Goal: Task Accomplishment & Management: Complete application form

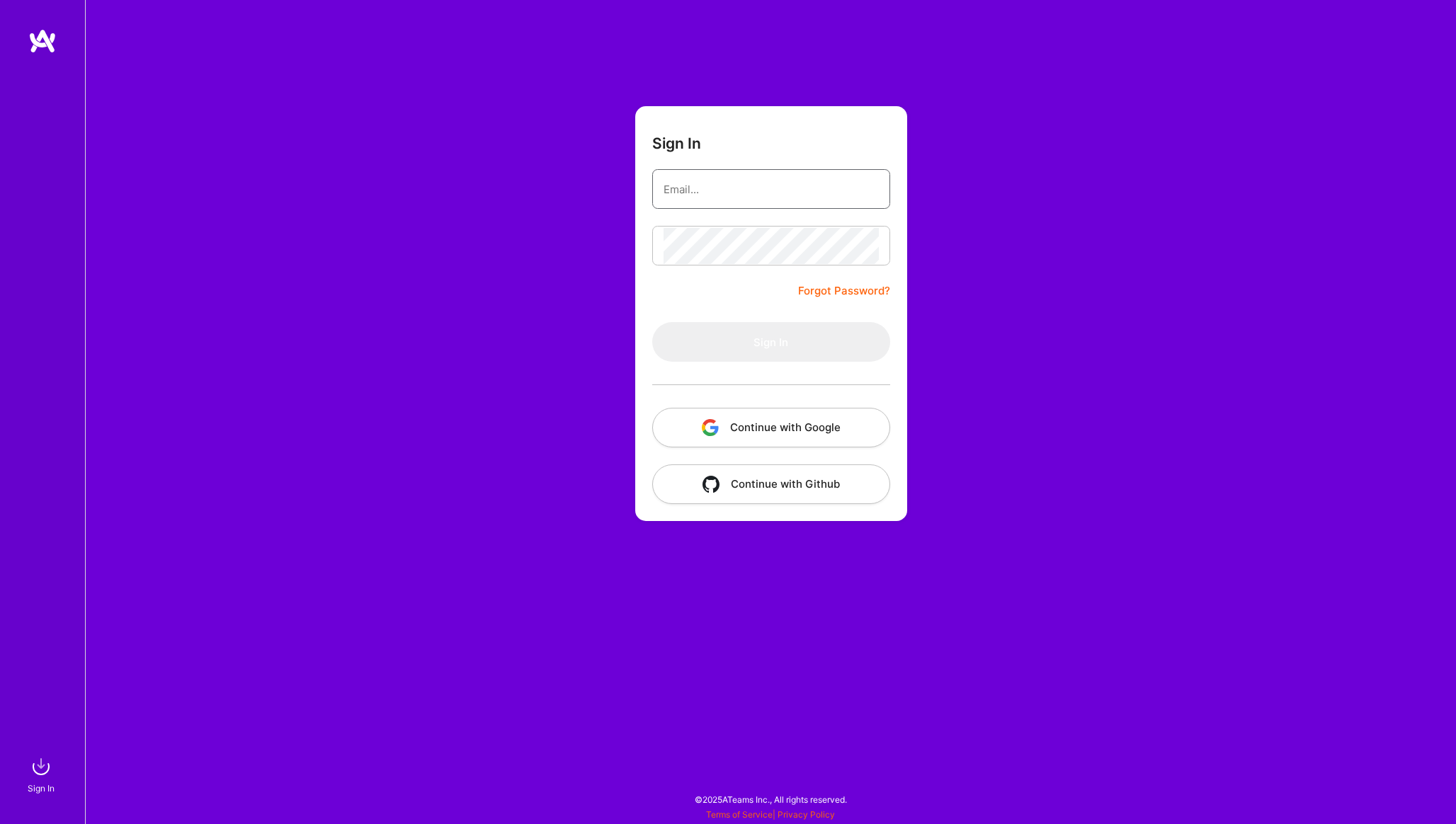
type input "[EMAIL_ADDRESS][PERSON_NAME][DOMAIN_NAME]"
click at [787, 331] on button "Sign In" at bounding box center [771, 342] width 238 height 40
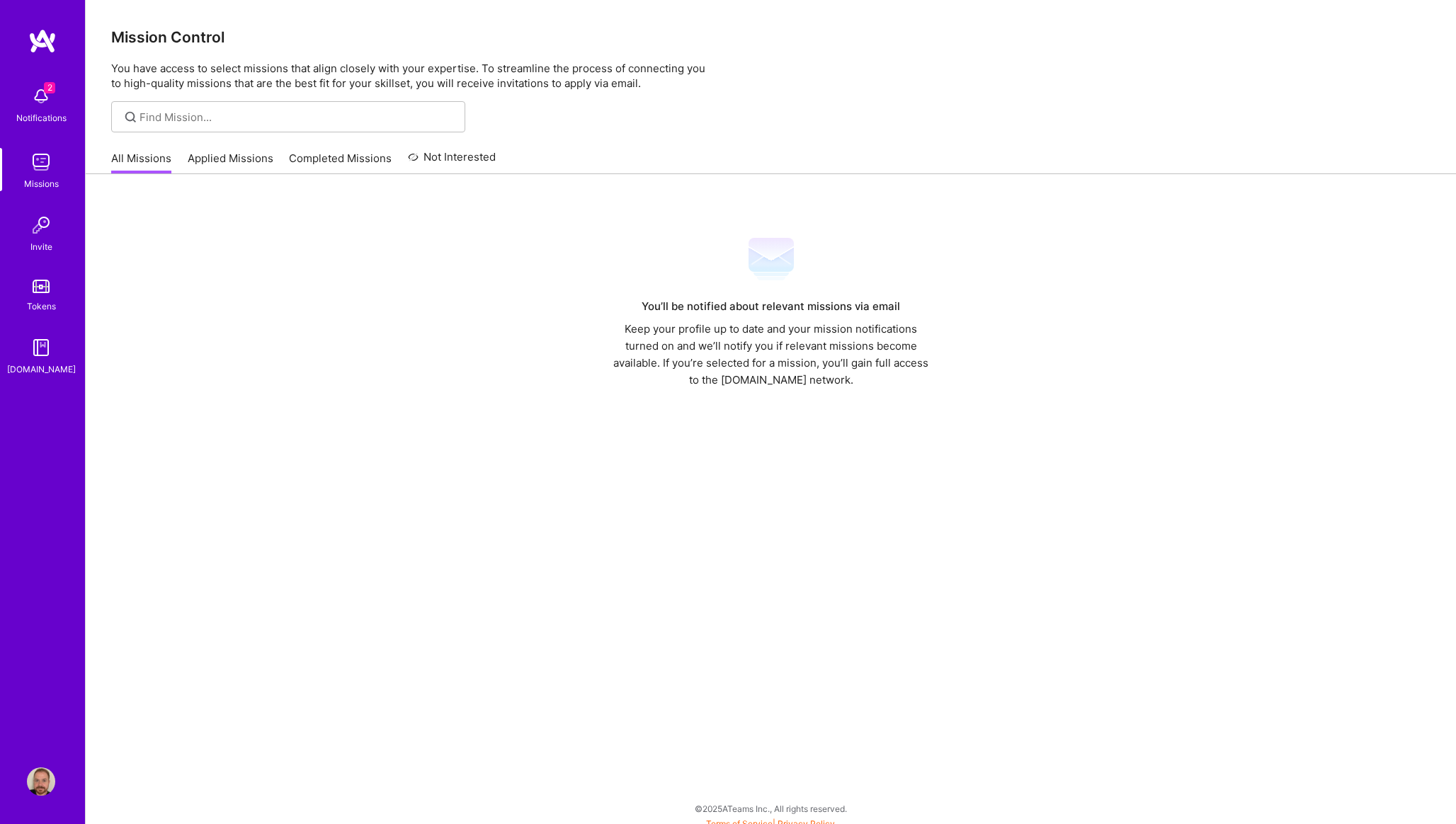
click at [50, 98] on img at bounding box center [41, 96] width 28 height 28
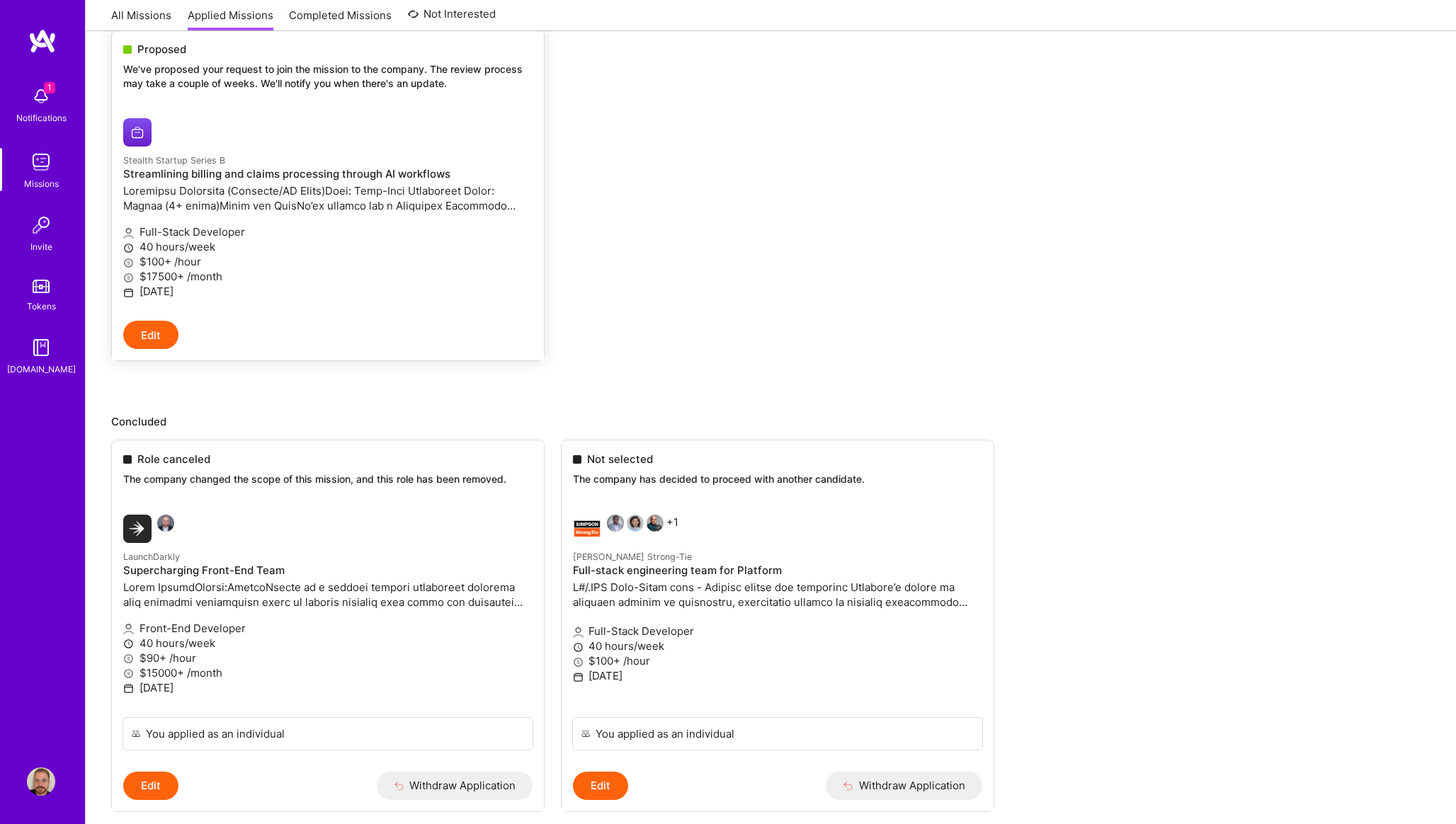
scroll to position [166, 0]
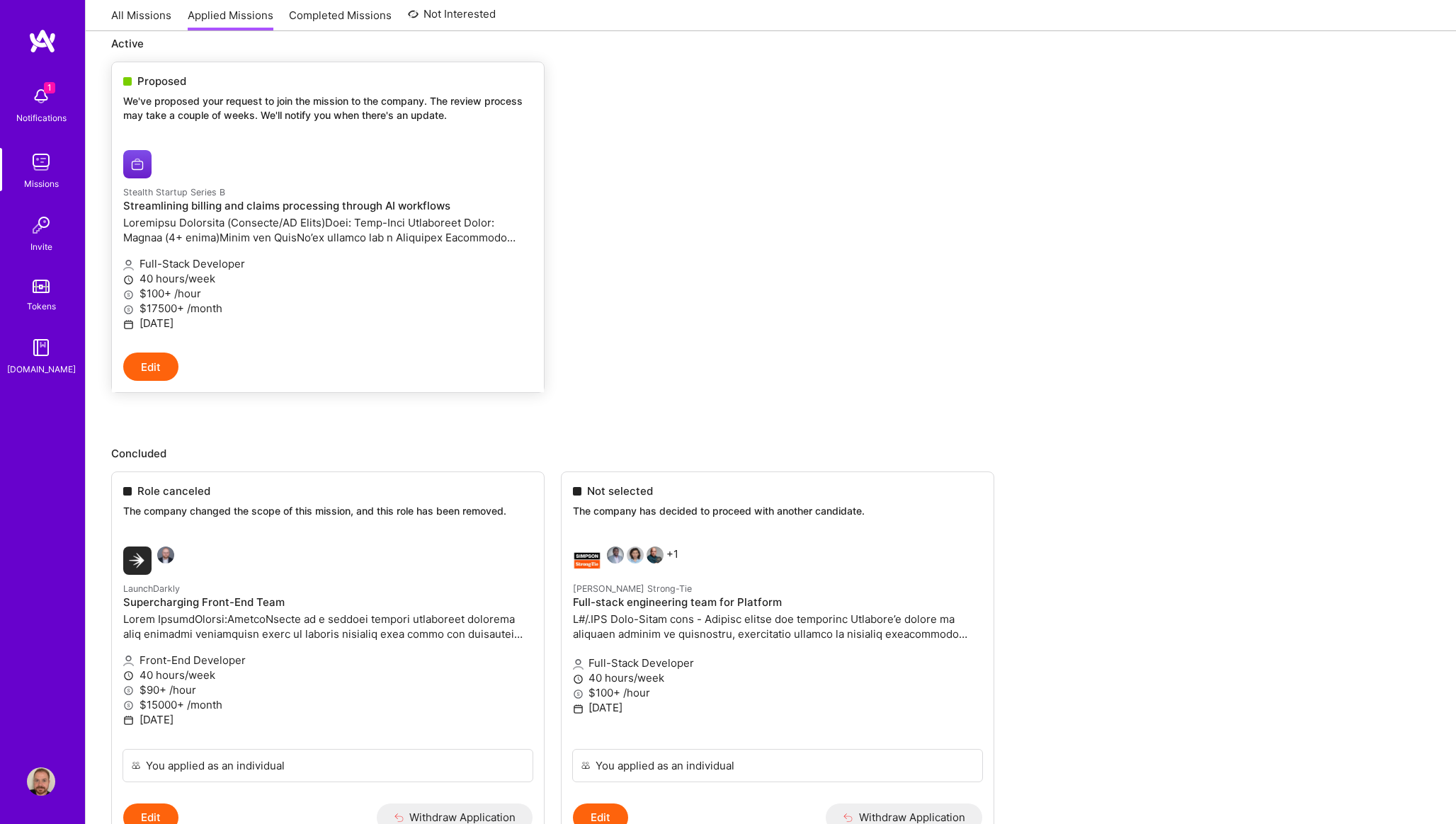
click at [192, 115] on p "We've proposed your request to join the mission to the company. The review proc…" at bounding box center [328, 107] width 409 height 27
click at [166, 204] on h4 "Streamlining billing and claims processing through AI workflows" at bounding box center [328, 206] width 409 height 13
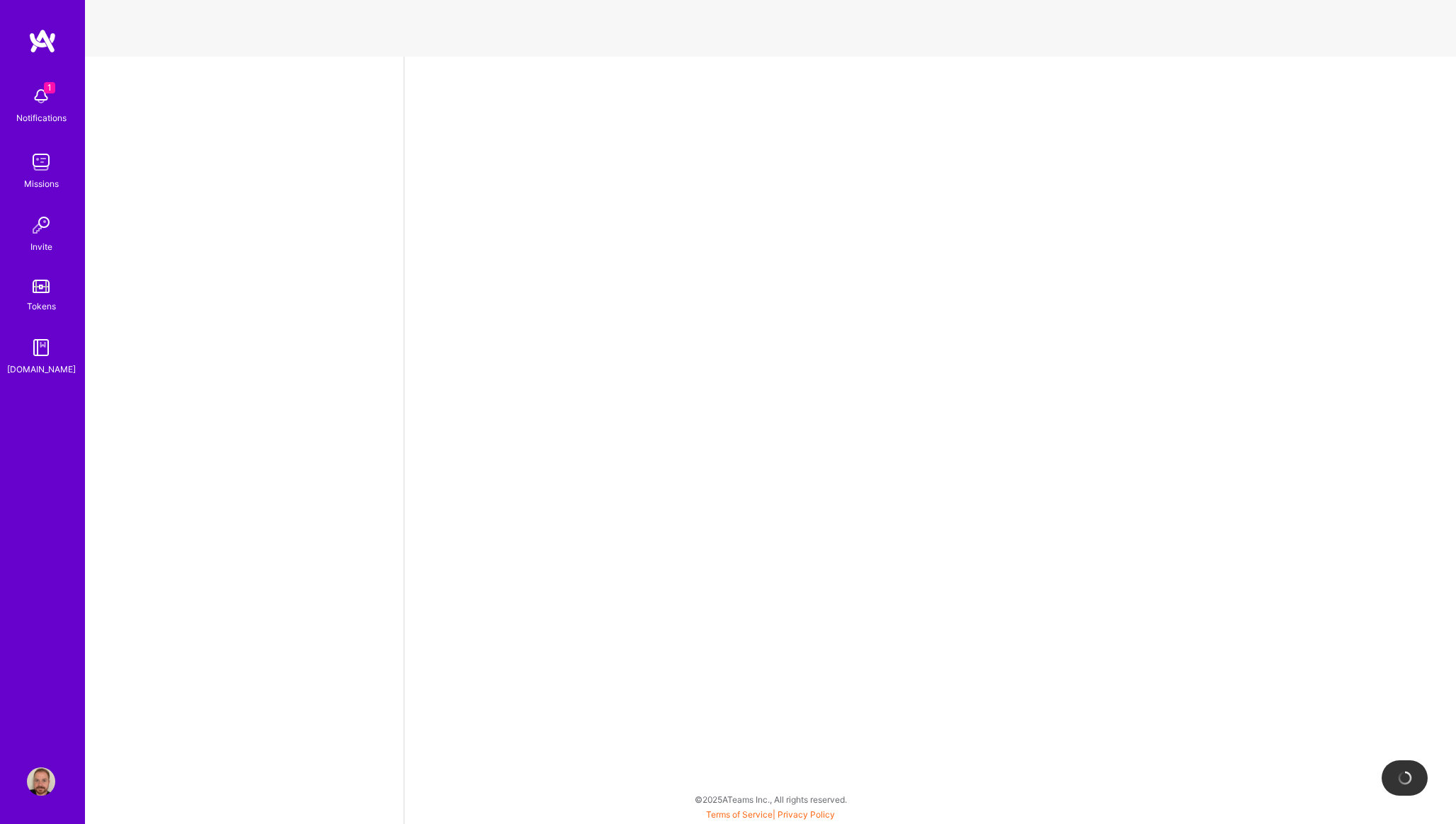
select select "US"
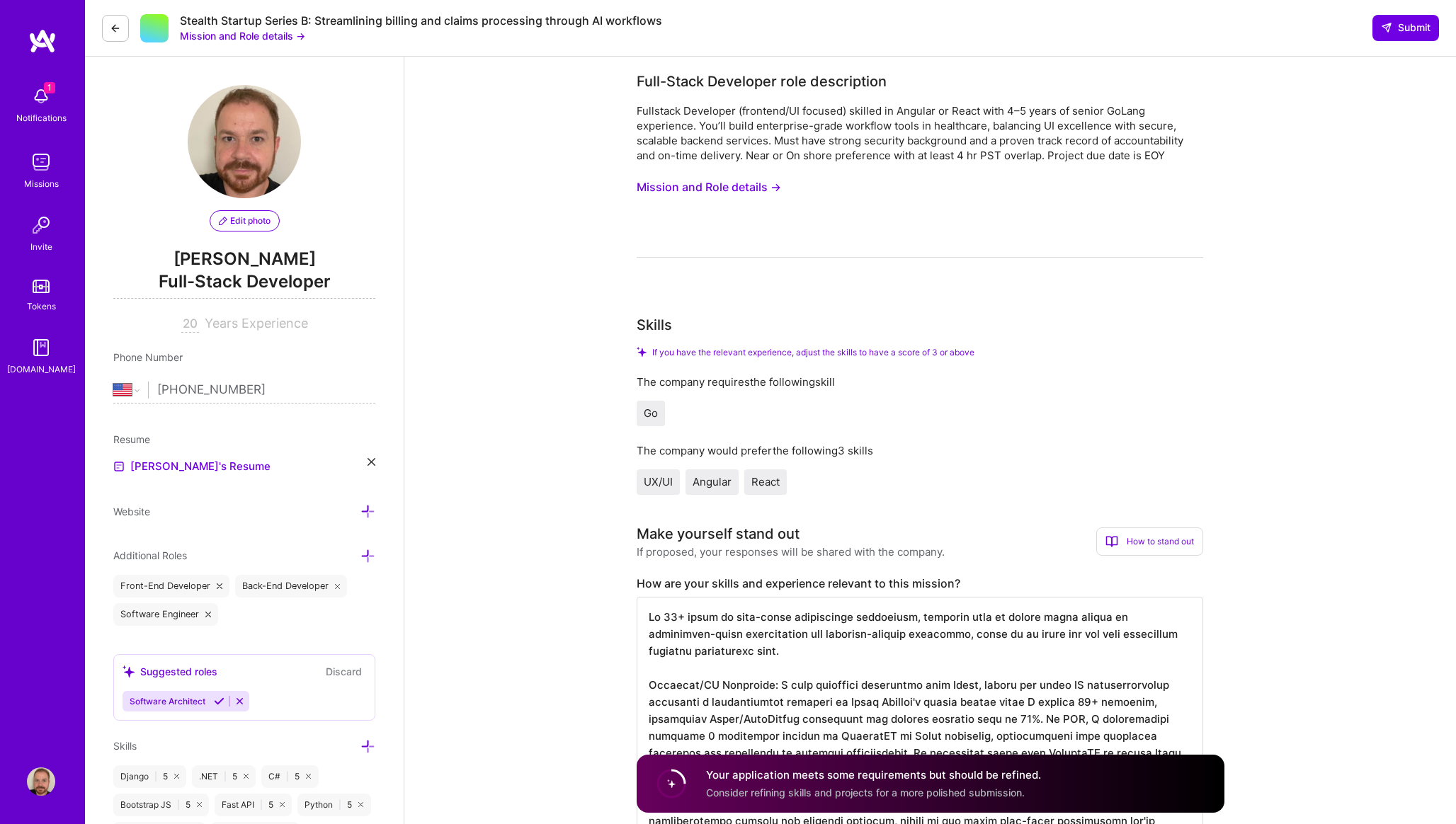
click at [226, 23] on div "Stealth Startup Series B: Streamlining billing and claims processing through AI…" at bounding box center [421, 21] width 482 height 15
click at [226, 36] on button "Mission and Role details →" at bounding box center [242, 36] width 125 height 15
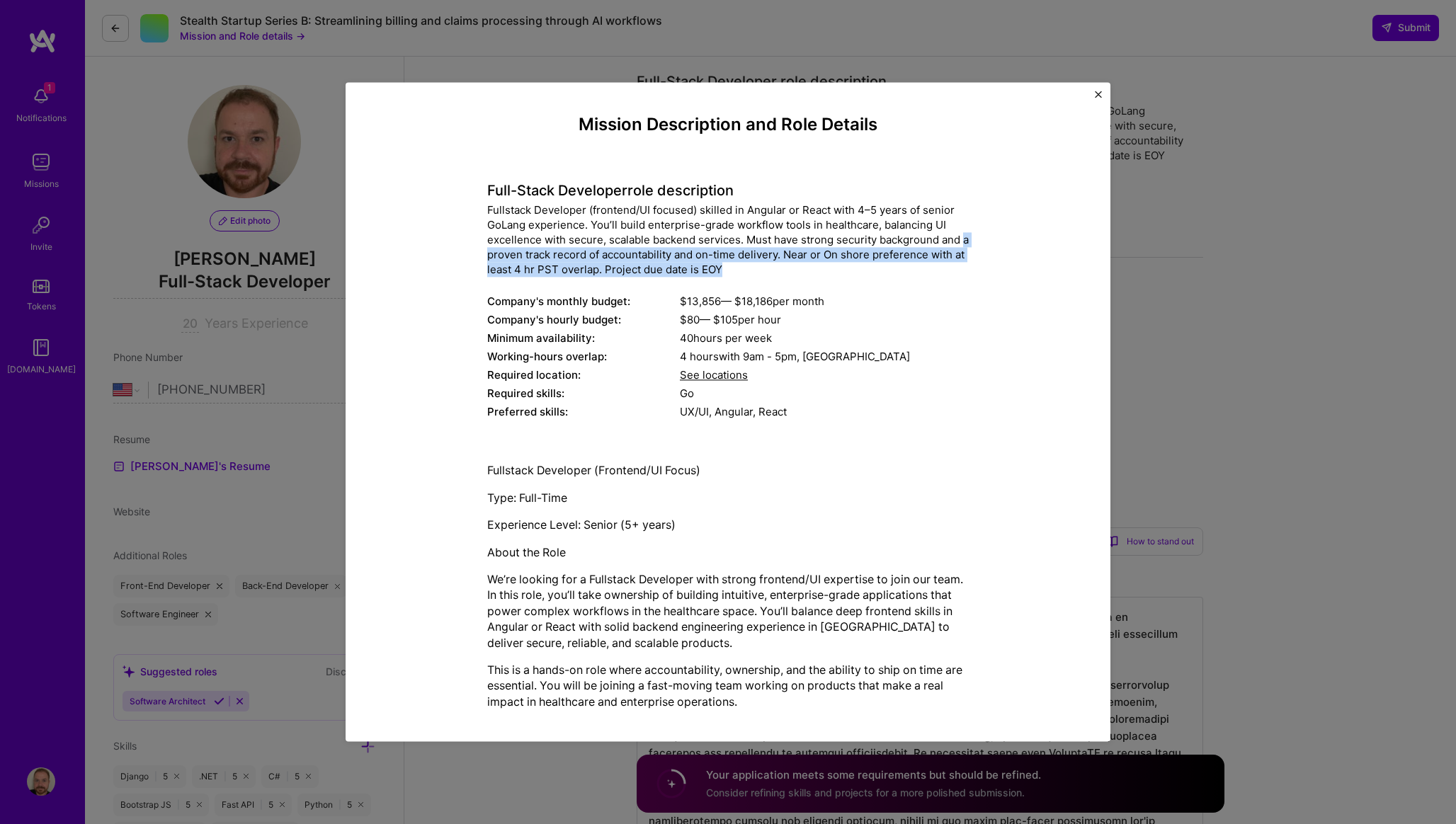
drag, startPoint x: 486, startPoint y: 249, endPoint x: 776, endPoint y: 256, distance: 290.1
click at [796, 260] on div "Mission Description and Role Details Full-Stack Developer role description Full…" at bounding box center [728, 700] width 700 height 1172
click at [776, 256] on div "Fullstack Developer (frontend/UI focused) skilled in Angular or React with 4–5 …" at bounding box center [727, 240] width 482 height 74
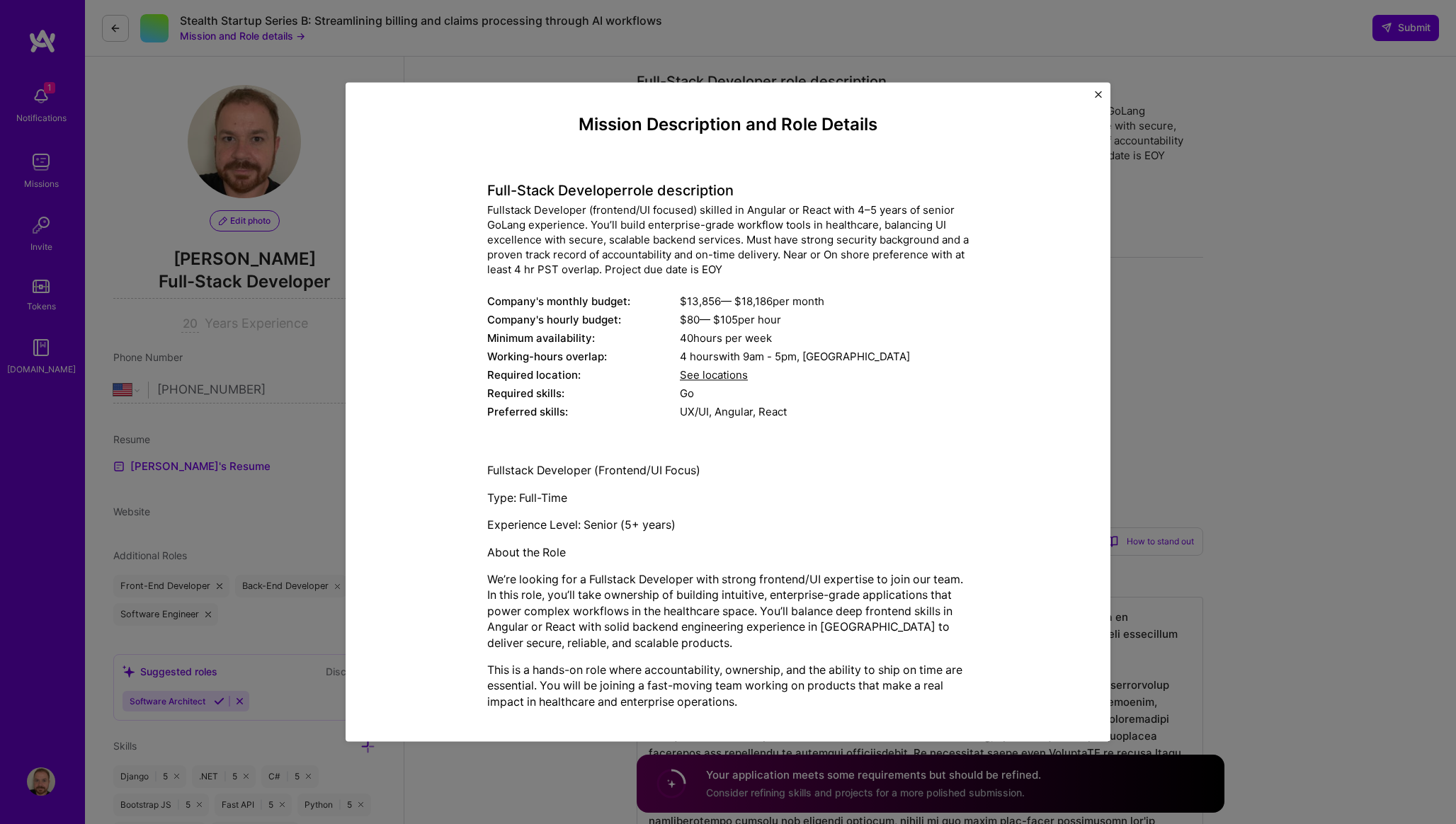
drag, startPoint x: 756, startPoint y: 276, endPoint x: 783, endPoint y: 191, distance: 89.2
click at [783, 192] on div "Full-Stack Developer role description Fullstack Developer (frontend/UI focused)…" at bounding box center [727, 293] width 482 height 260
click at [698, 385] on div "Full-Stack Developer role description Fullstack Developer (frontend/UI focused)…" at bounding box center [727, 293] width 482 height 260
click at [698, 375] on span "See locations" at bounding box center [714, 376] width 68 height 13
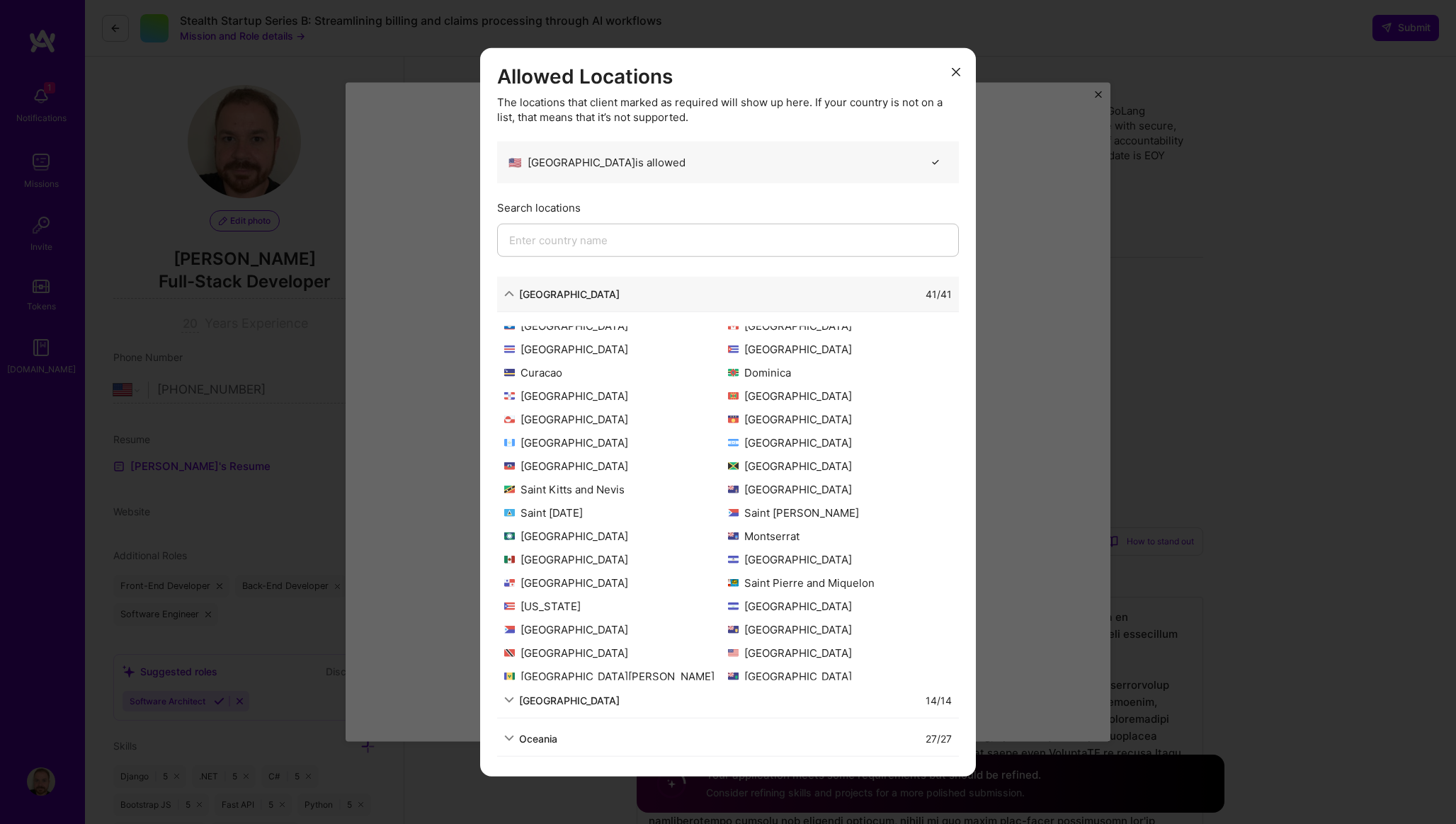
scroll to position [137, 0]
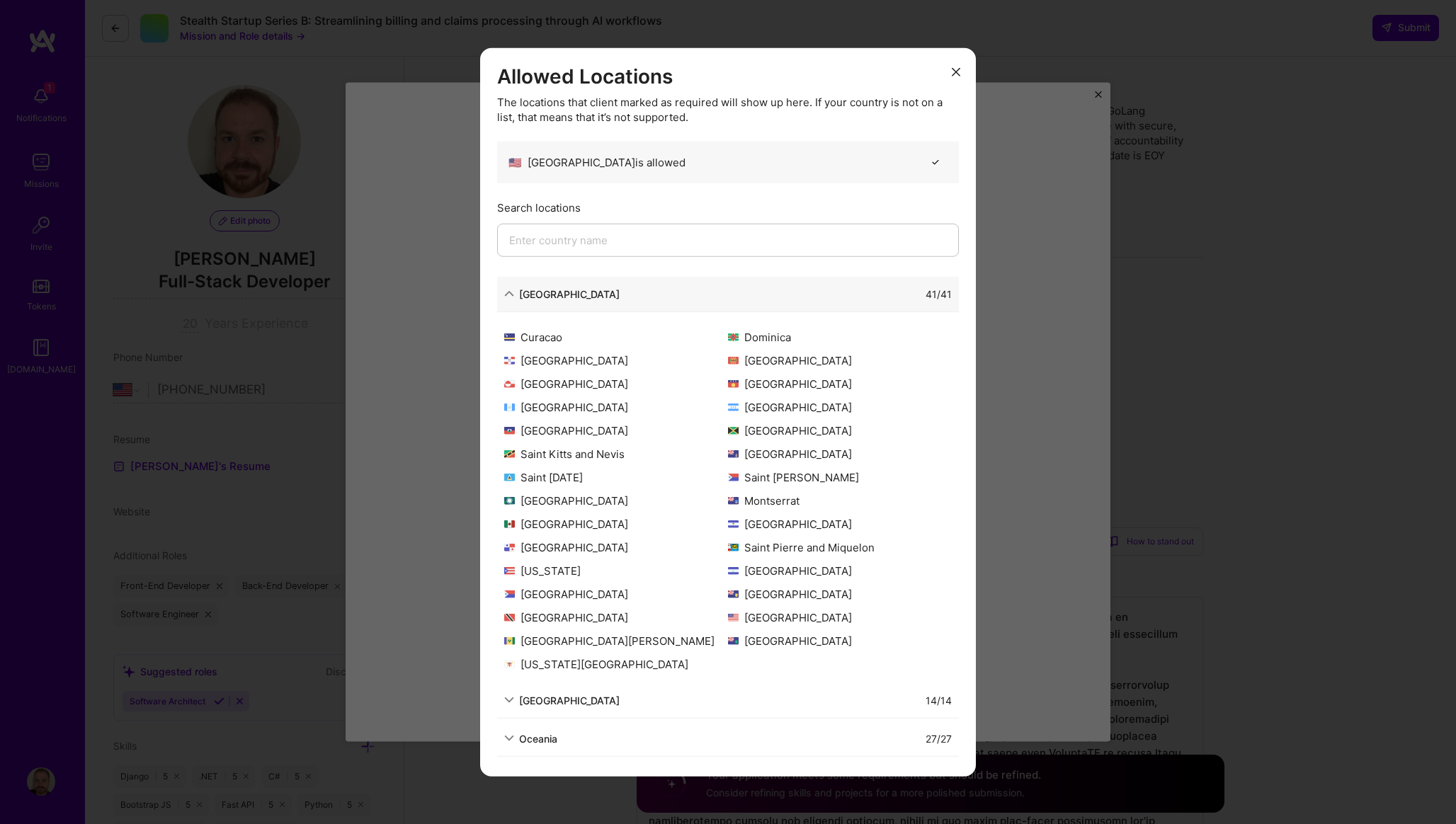
click at [566, 753] on div "Oceania 27 / 27" at bounding box center [728, 738] width 462 height 36
click at [556, 741] on div "Oceania" at bounding box center [539, 738] width 38 height 15
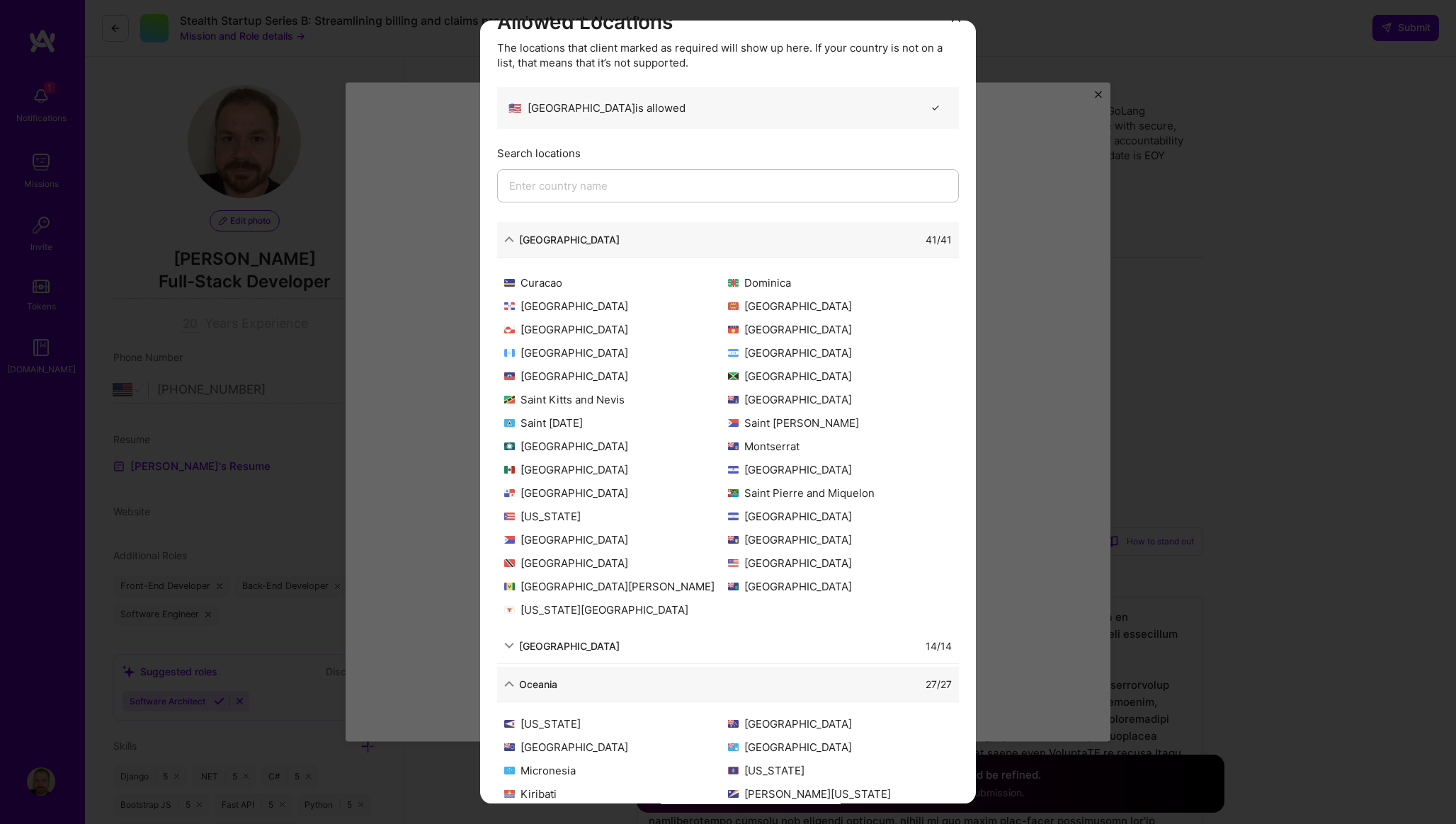
scroll to position [0, 0]
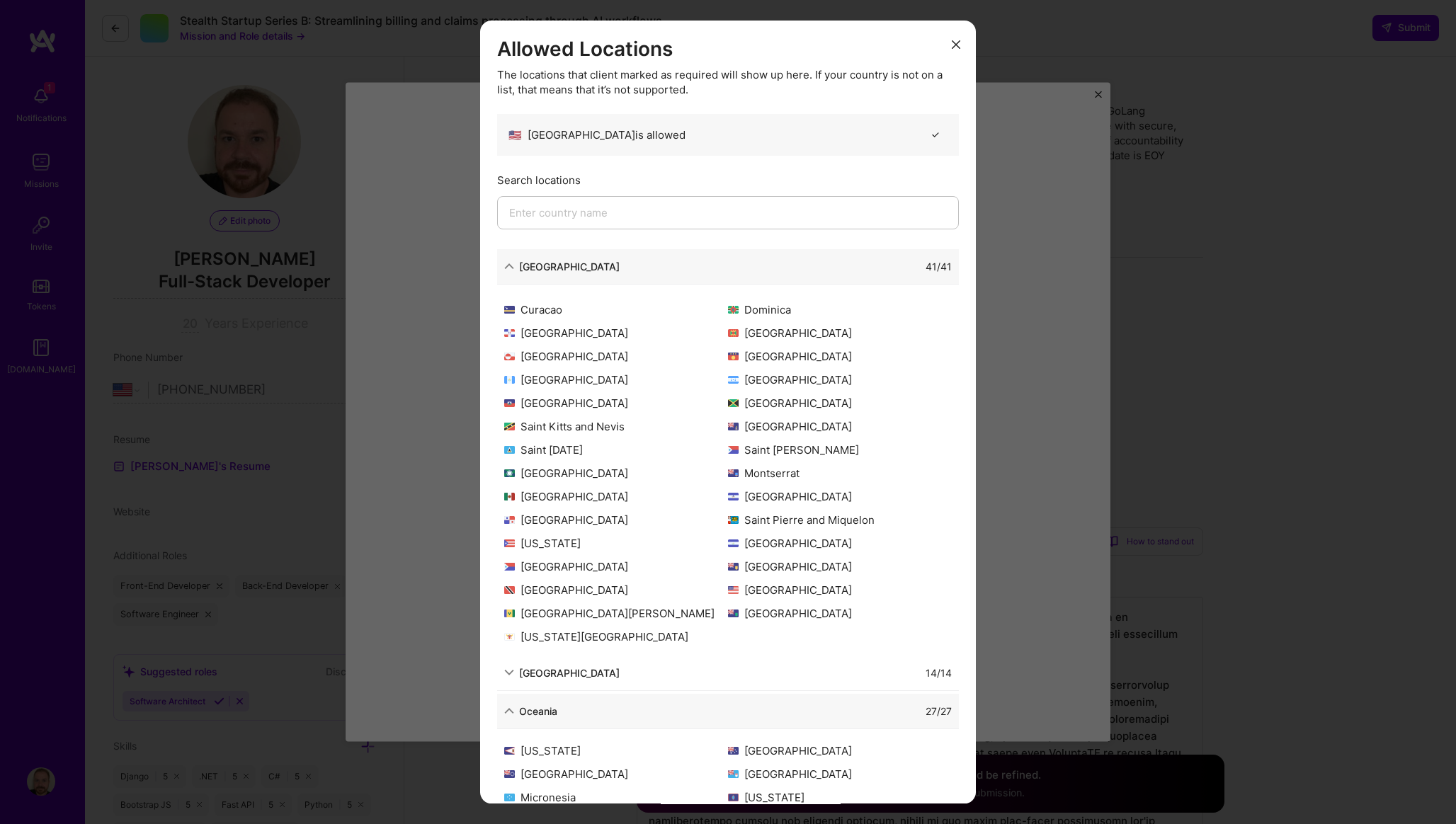
click at [965, 40] on div "Allowed Locations The locations that client marked as required will show up her…" at bounding box center [728, 412] width 496 height 783
click at [961, 37] on button "modal" at bounding box center [956, 44] width 17 height 24
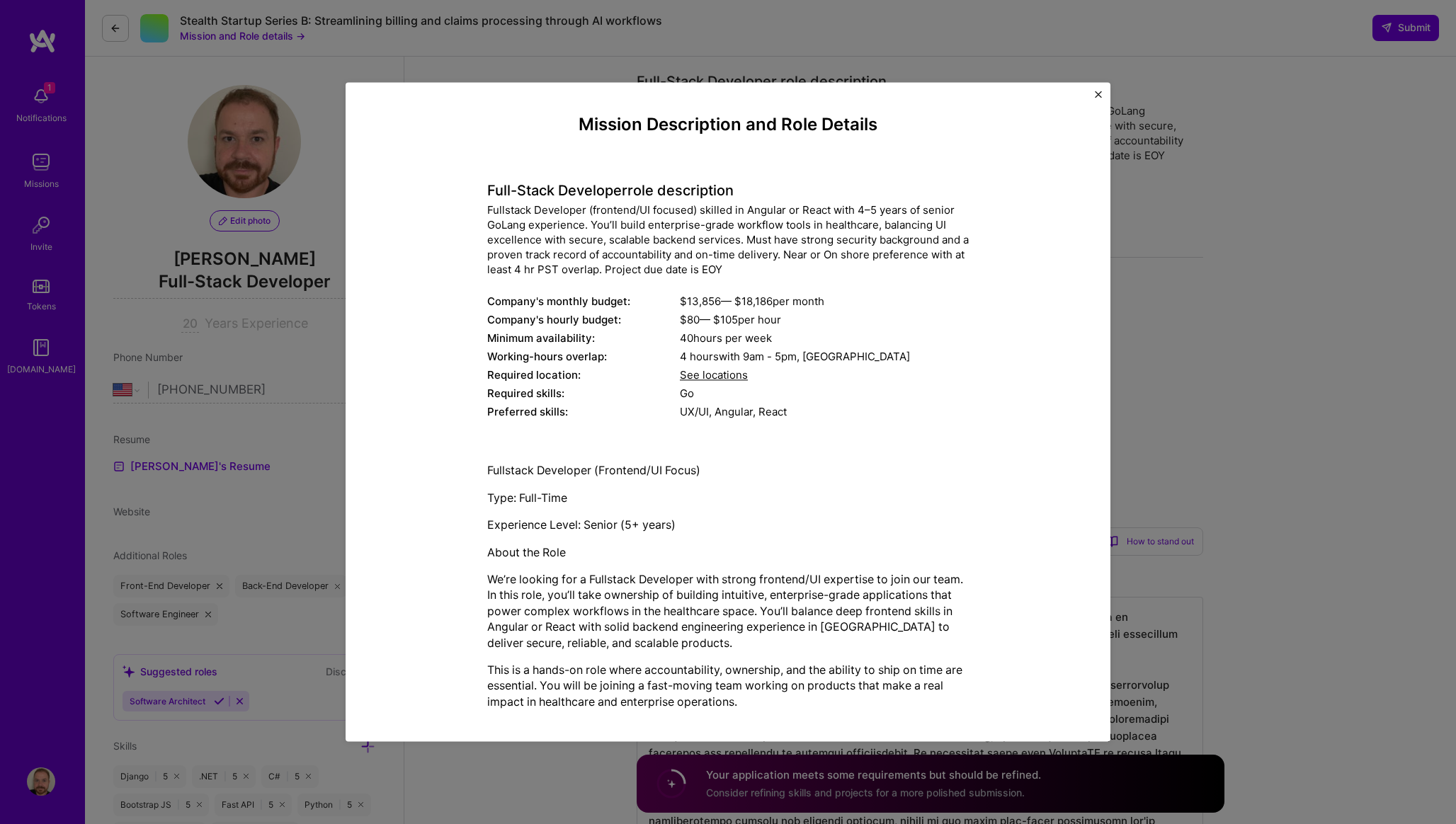
click at [1093, 101] on div "Mission Description and Role Details Full-Stack Developer role description Full…" at bounding box center [728, 411] width 765 height 659
click at [1097, 93] on img "Close" at bounding box center [1099, 95] width 7 height 7
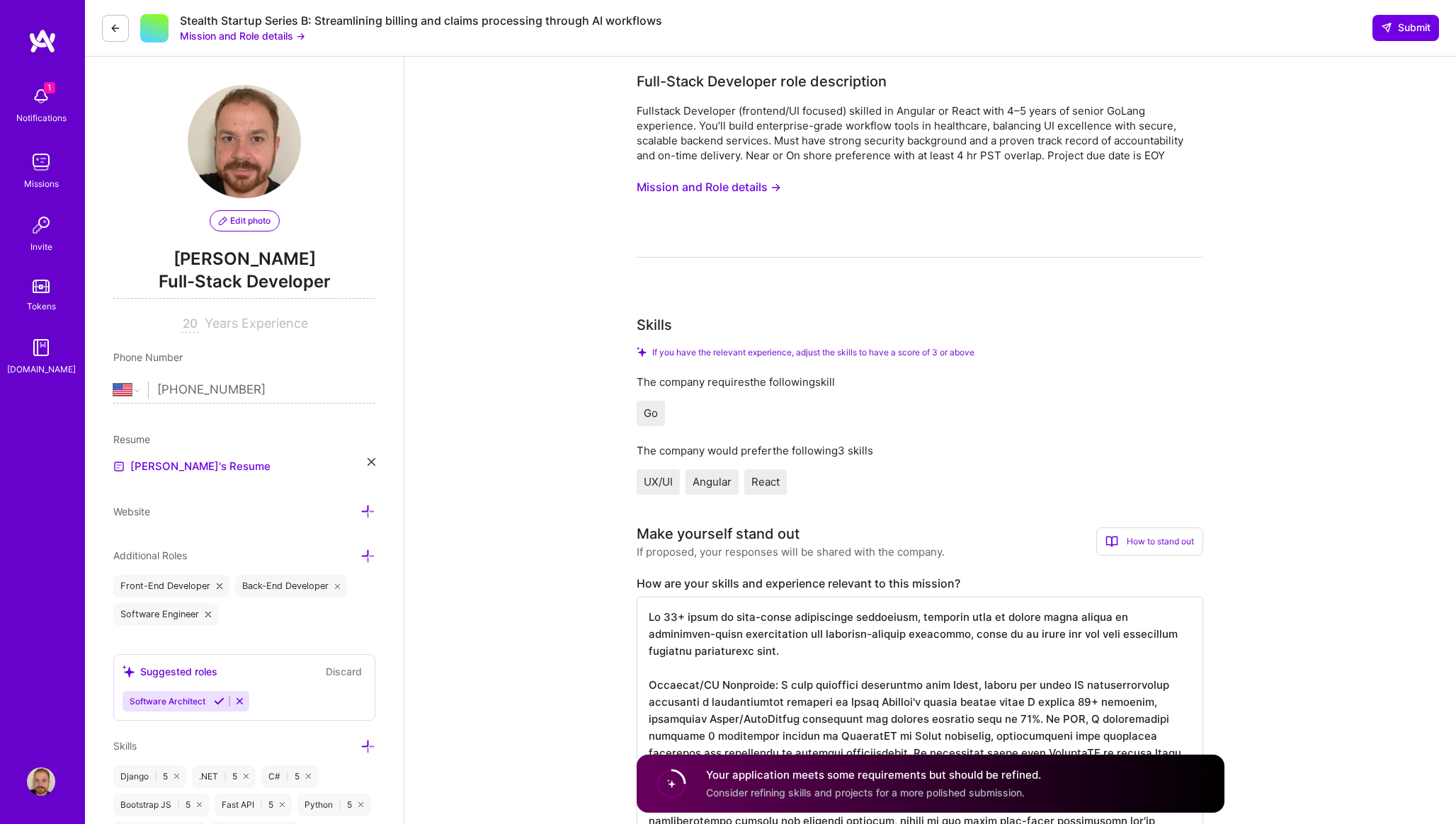
click at [36, 97] on img at bounding box center [41, 96] width 28 height 28
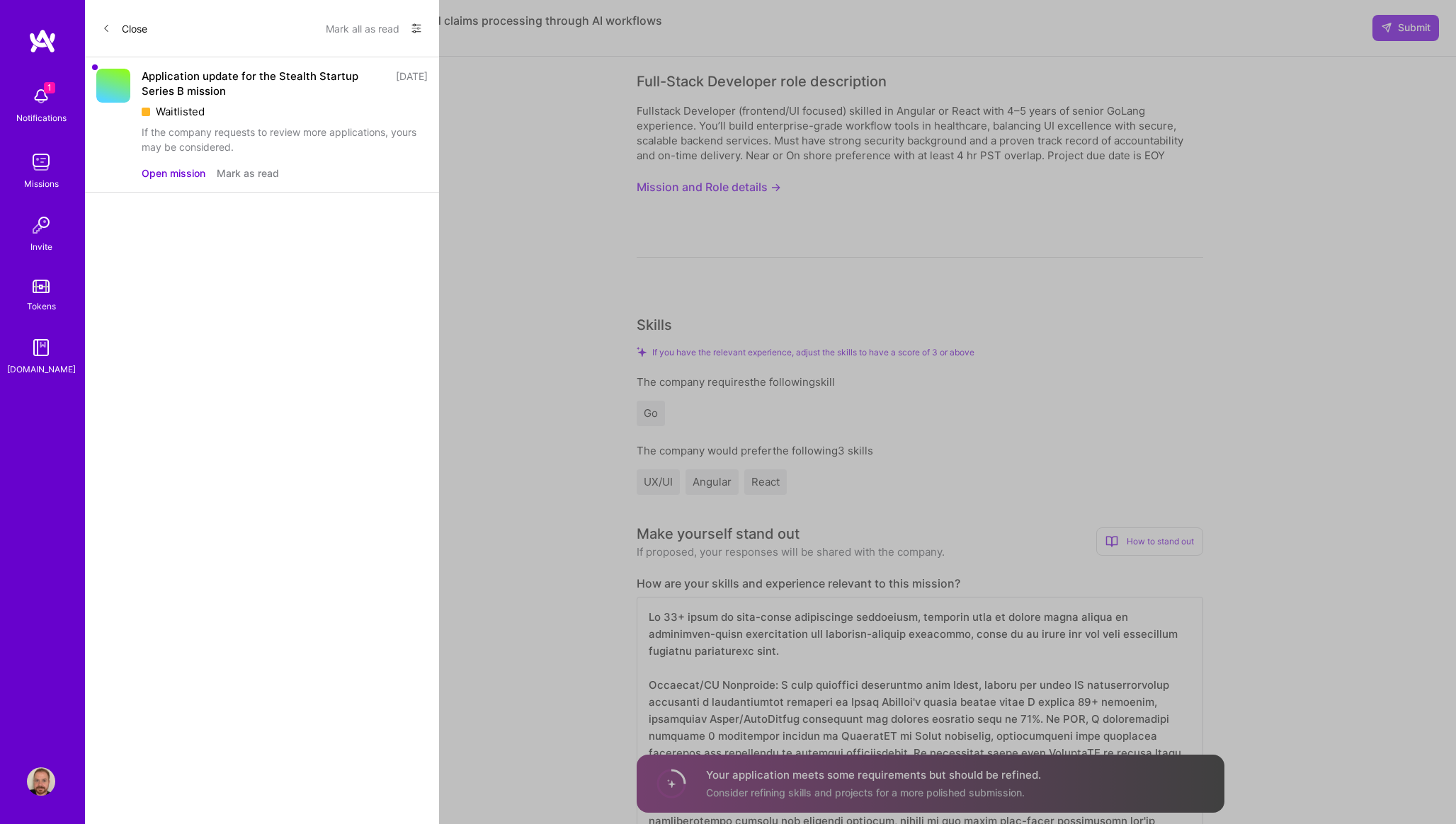
click at [236, 173] on button "Mark as read" at bounding box center [248, 173] width 62 height 15
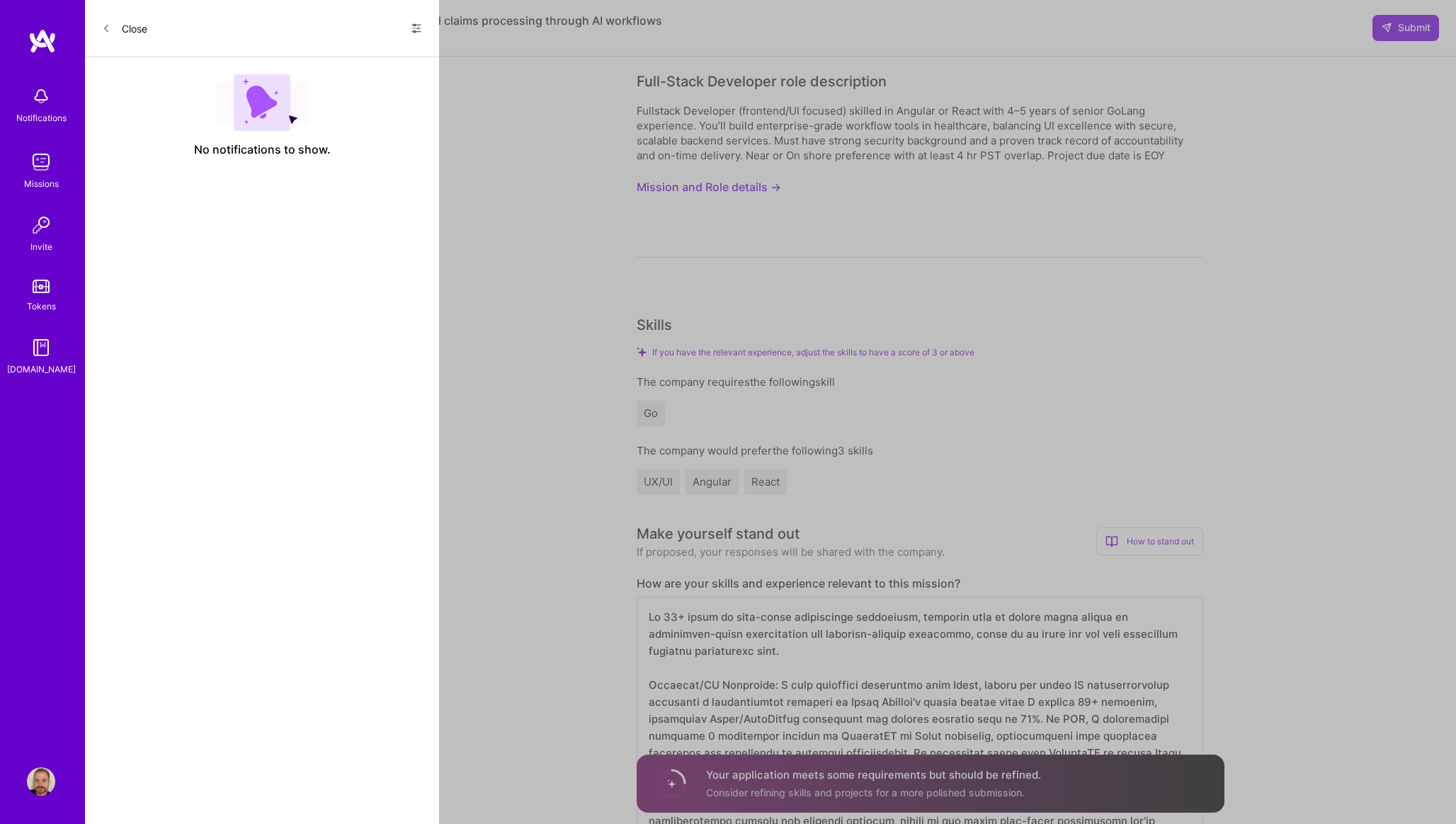
click at [118, 27] on button "Close" at bounding box center [124, 28] width 45 height 23
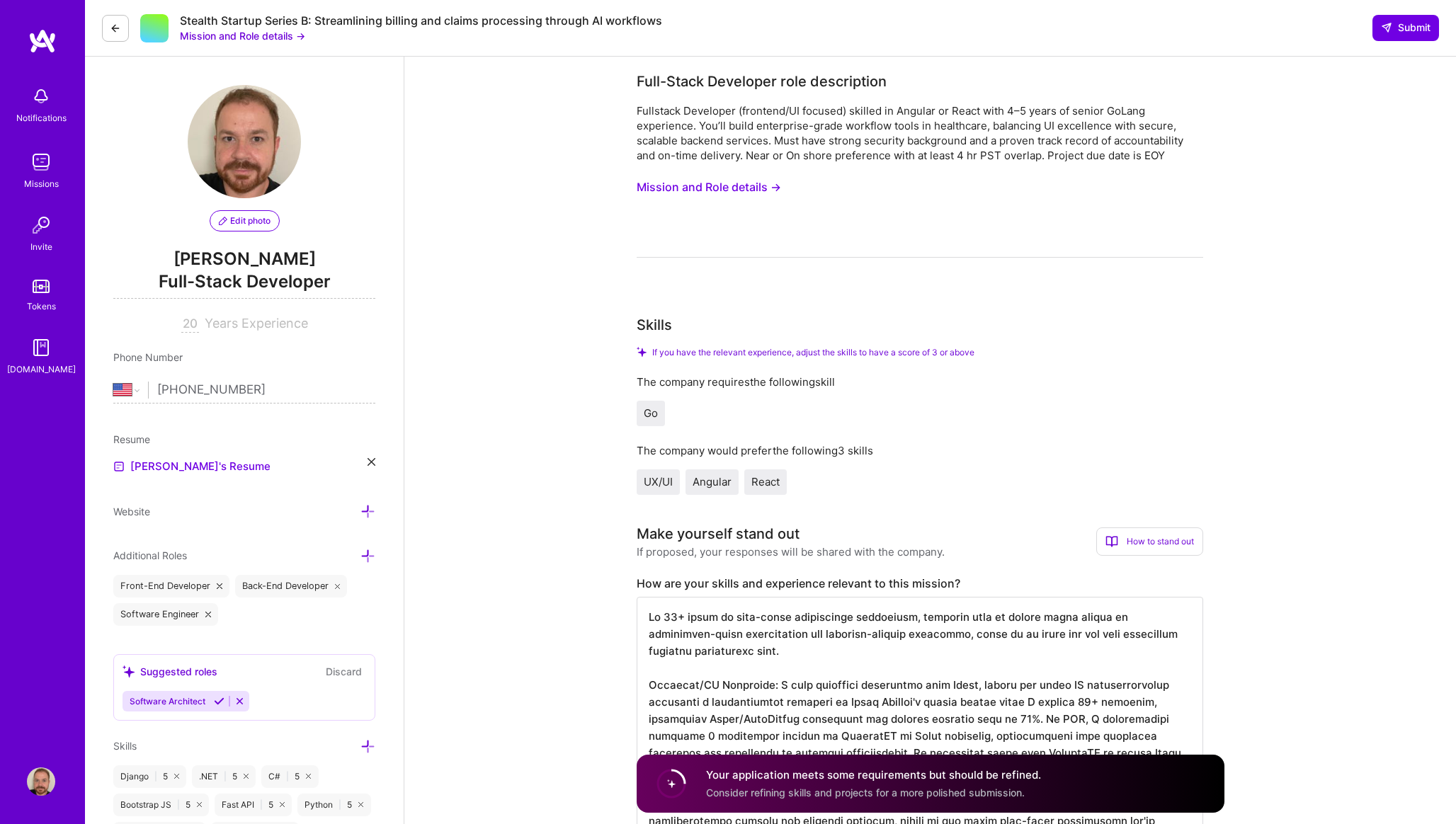
click at [58, 118] on div "Notifications" at bounding box center [41, 118] width 50 height 15
click at [52, 161] on img at bounding box center [41, 162] width 28 height 28
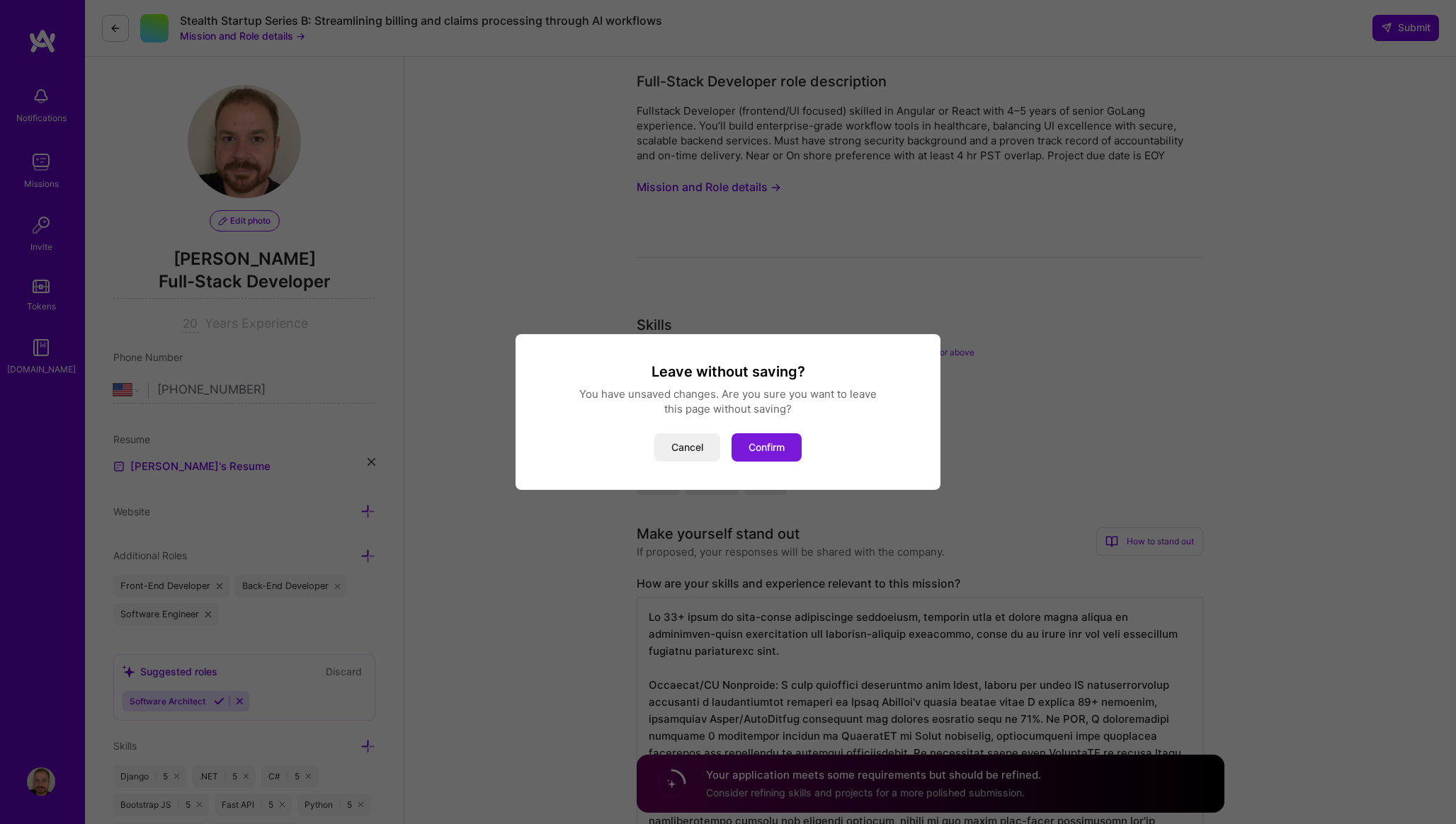
click at [751, 443] on button "Confirm" at bounding box center [766, 448] width 70 height 28
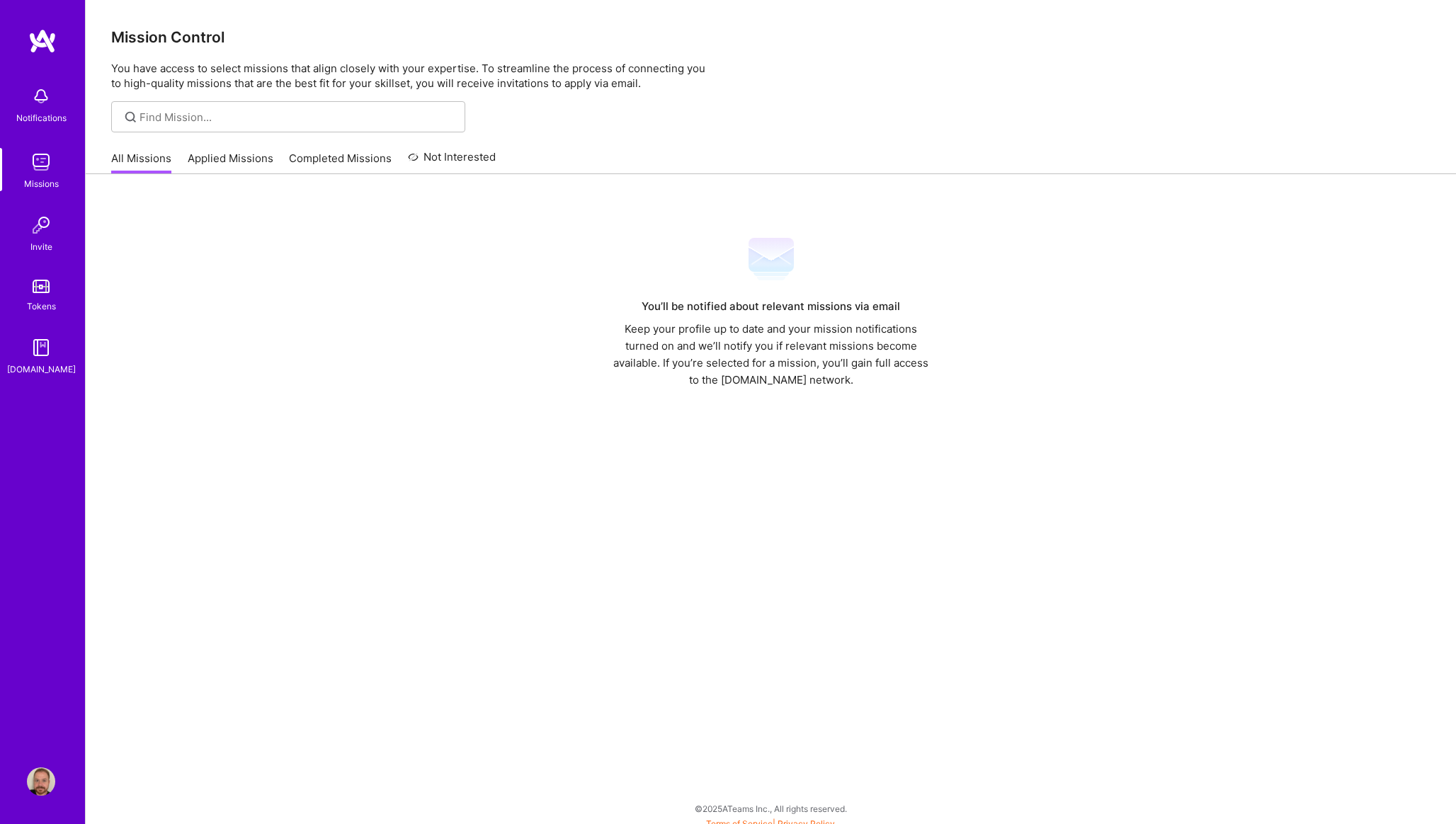
scroll to position [9, 0]
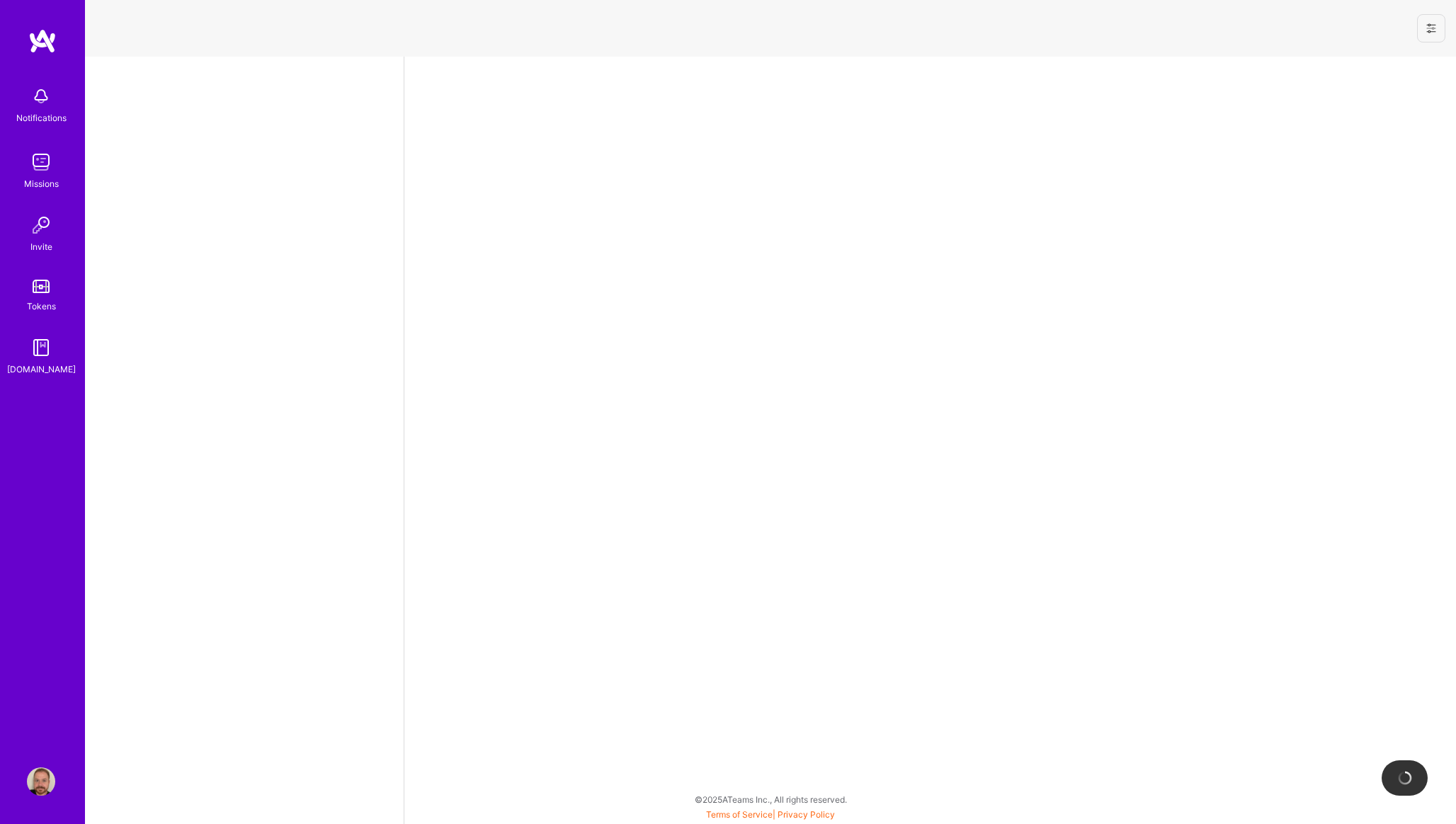
select select "US"
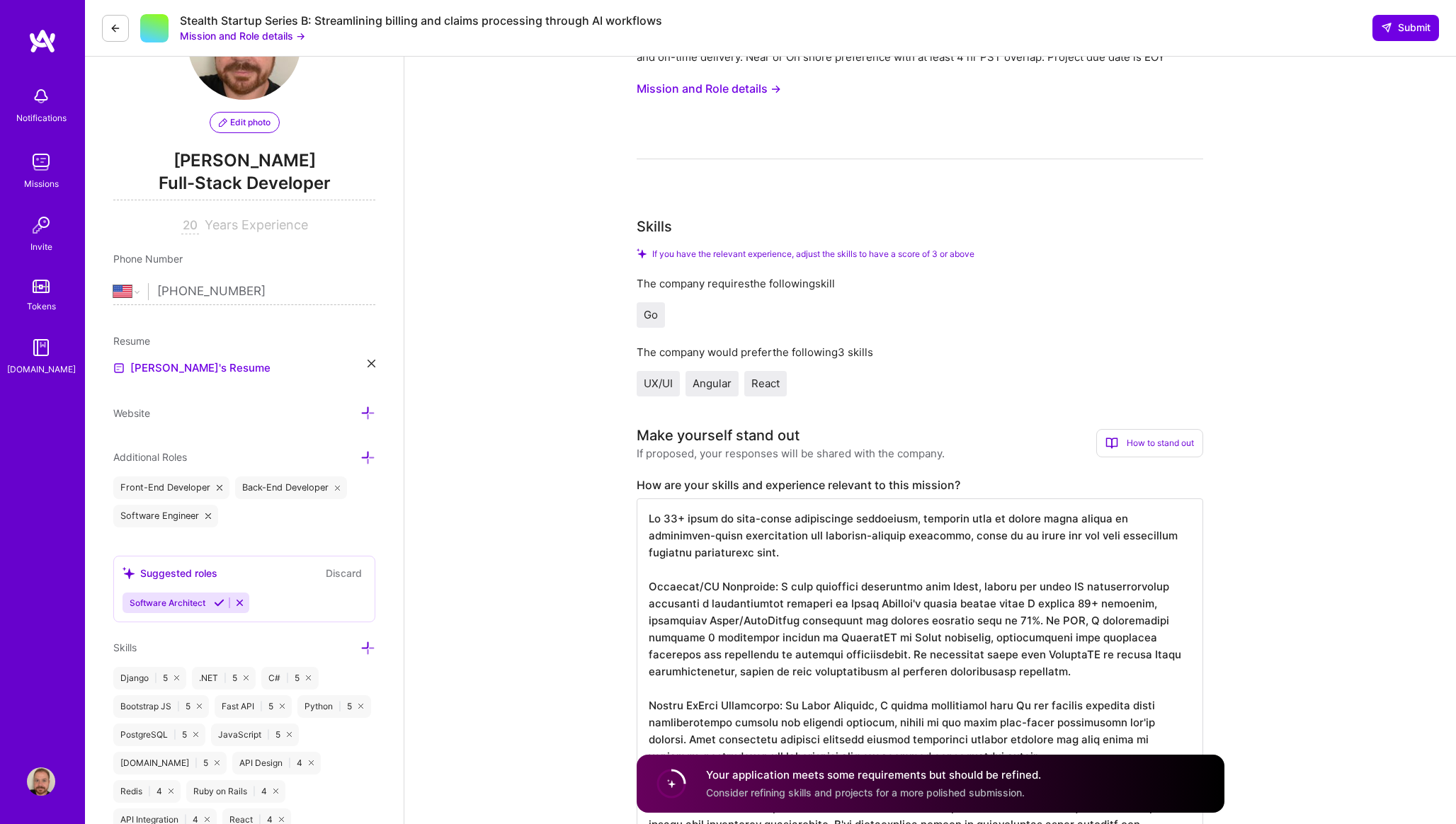
scroll to position [101, 0]
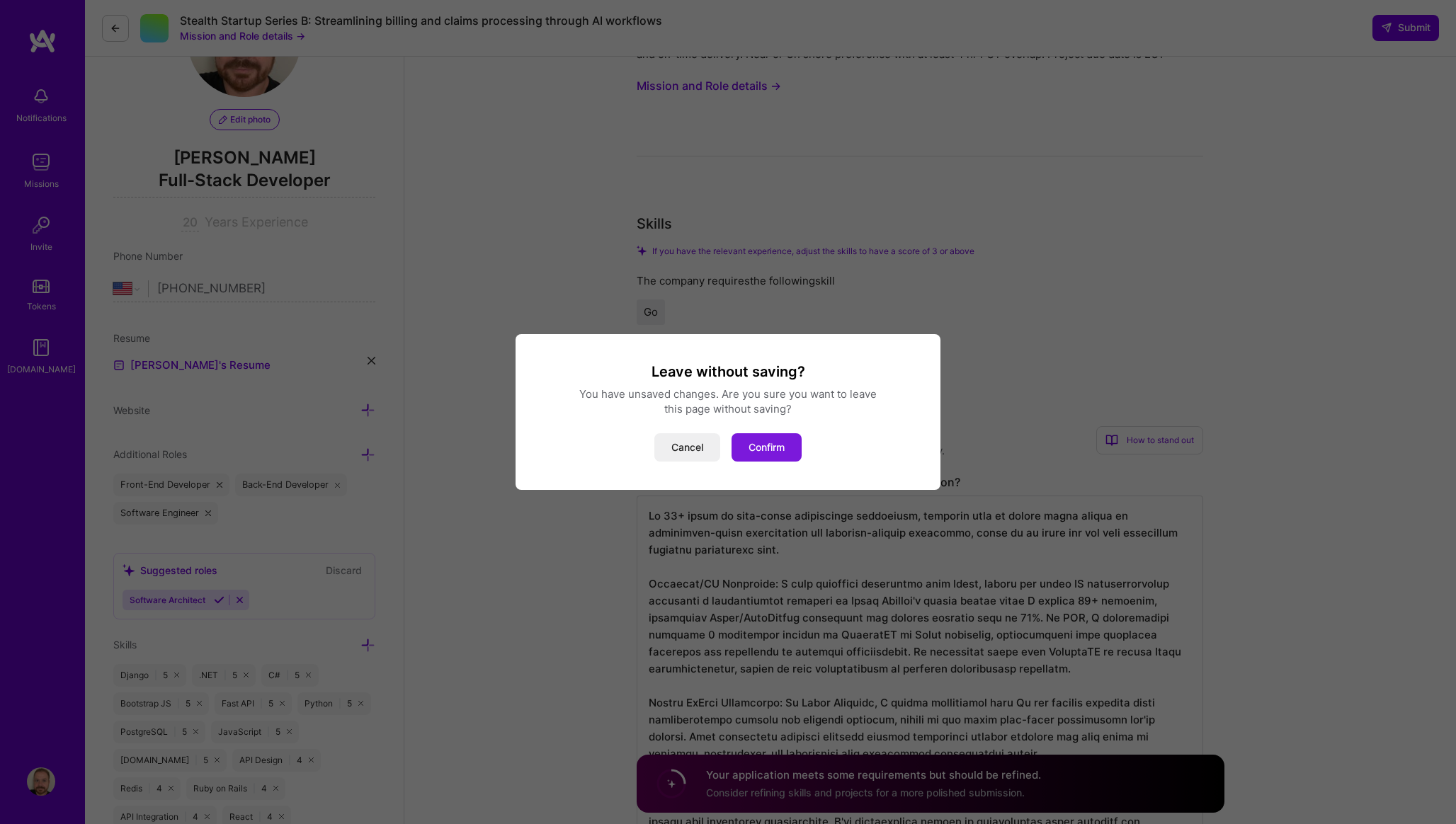
click at [773, 457] on button "Confirm" at bounding box center [766, 448] width 70 height 28
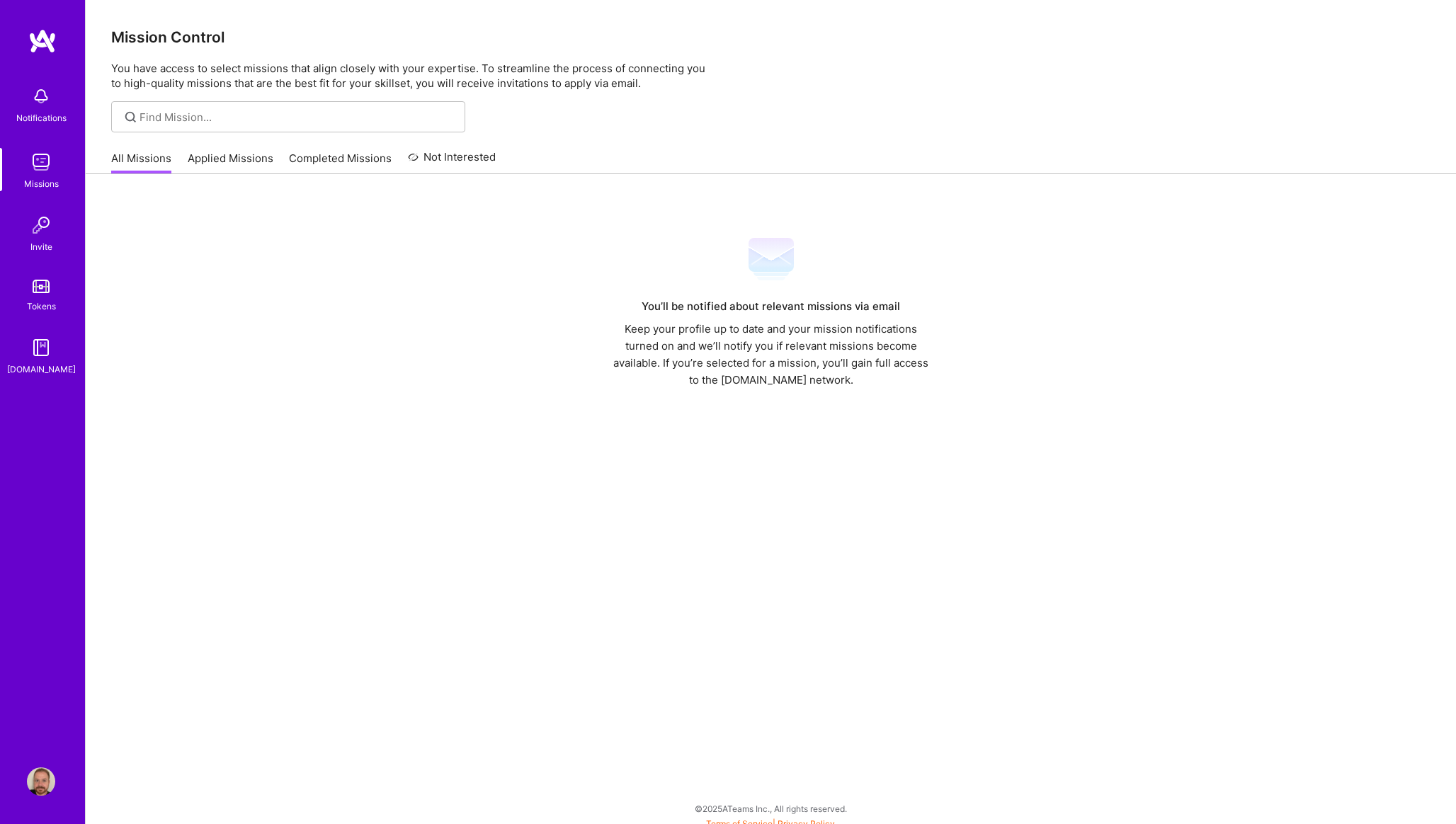
click at [54, 164] on img at bounding box center [41, 162] width 28 height 28
click at [26, 37] on link at bounding box center [42, 41] width 85 height 25
